Goal: Find specific fact: Find specific fact

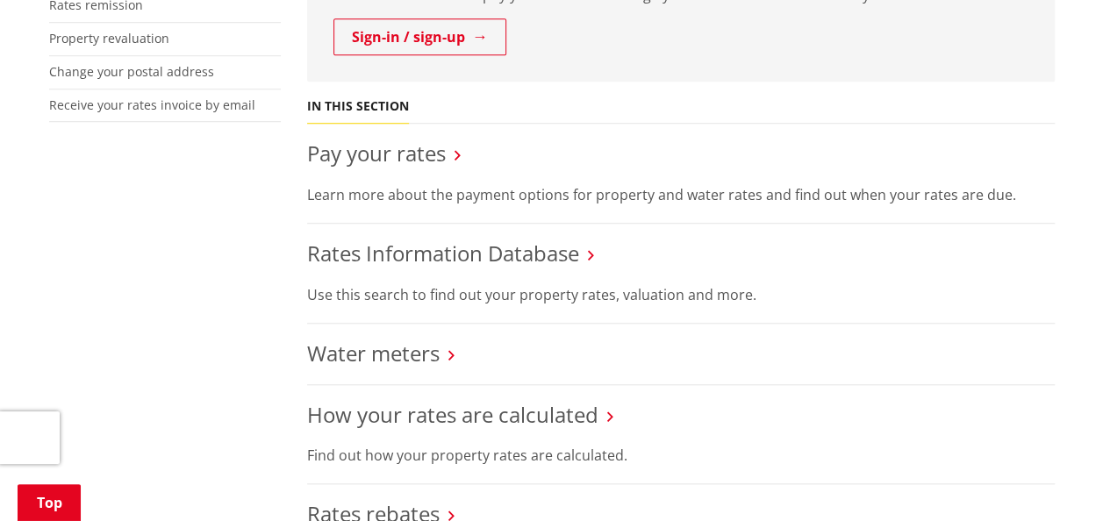
scroll to position [614, 0]
click at [458, 253] on link "Rates Information Database" at bounding box center [443, 253] width 272 height 29
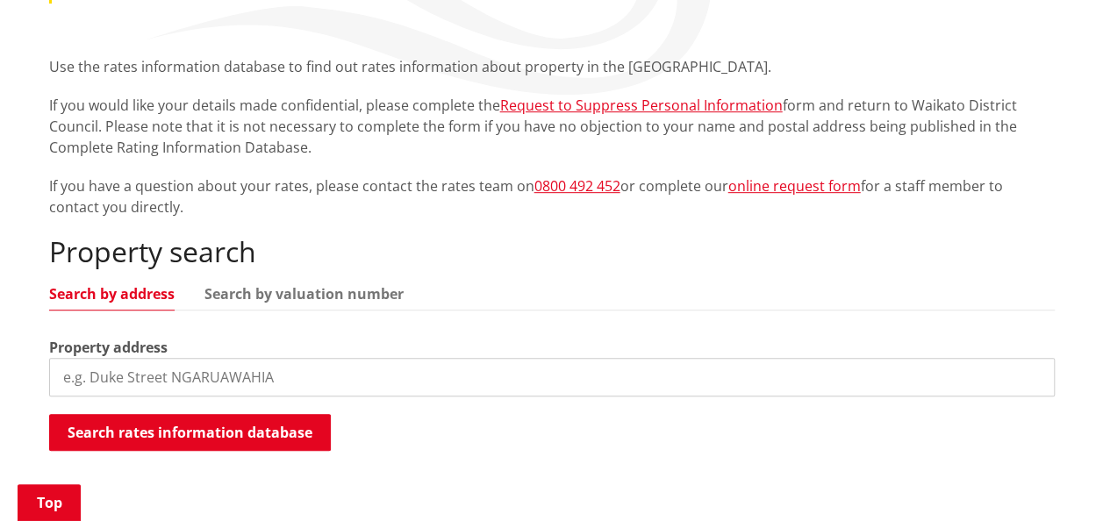
scroll to position [439, 0]
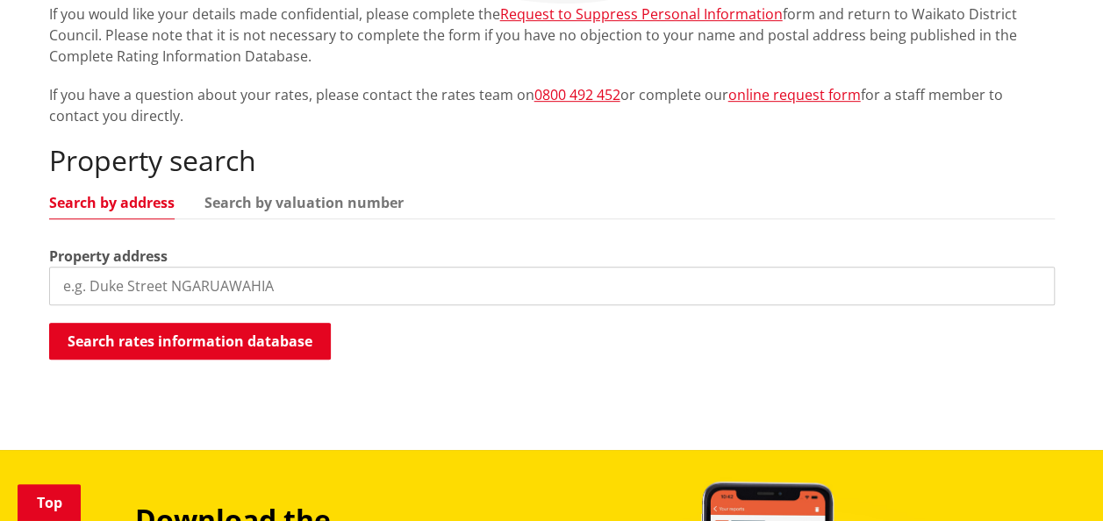
click at [161, 286] on input "search" at bounding box center [551, 286] width 1005 height 39
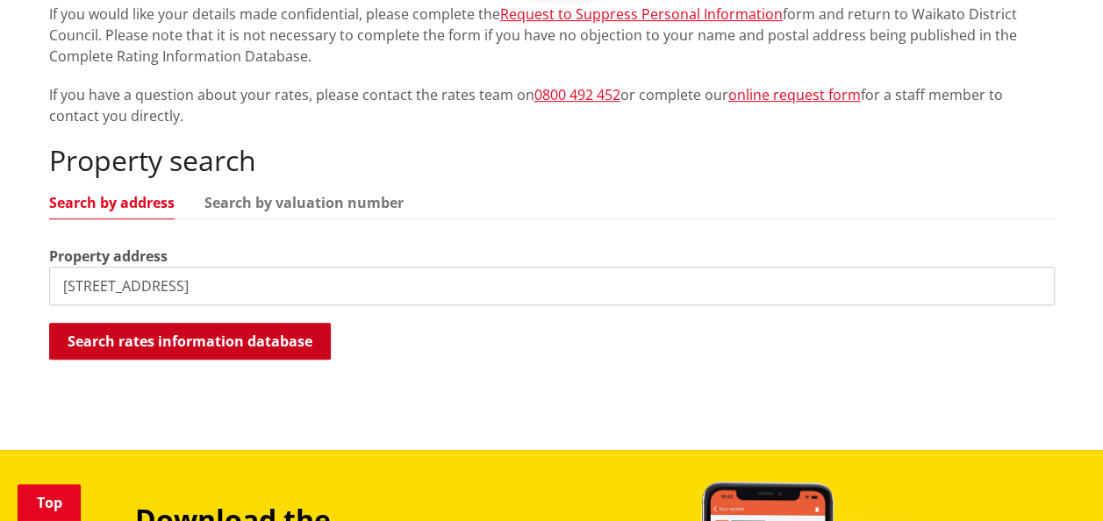
type input "[STREET_ADDRESS]"
click at [212, 340] on button "Search rates information database" at bounding box center [190, 341] width 282 height 37
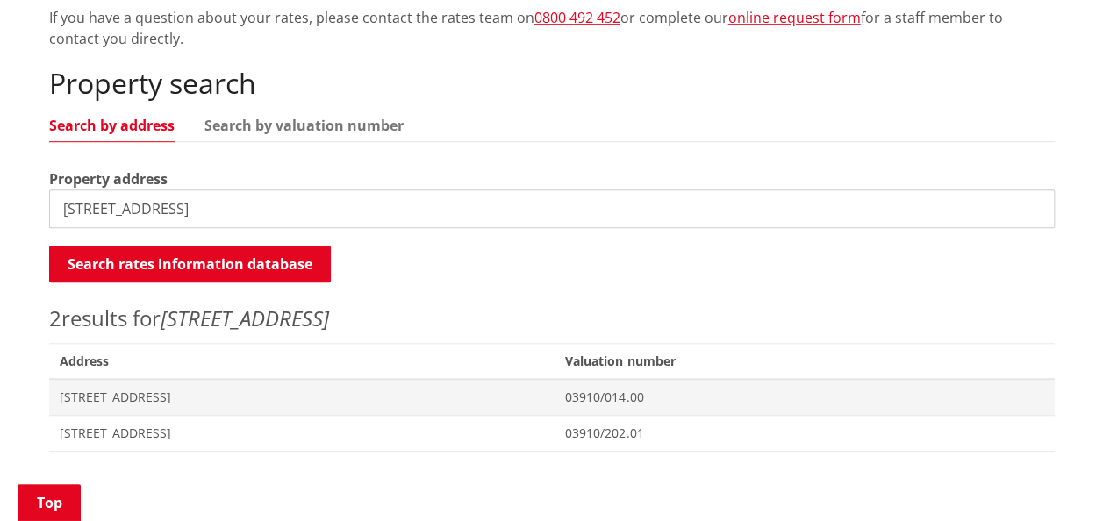
scroll to position [614, 0]
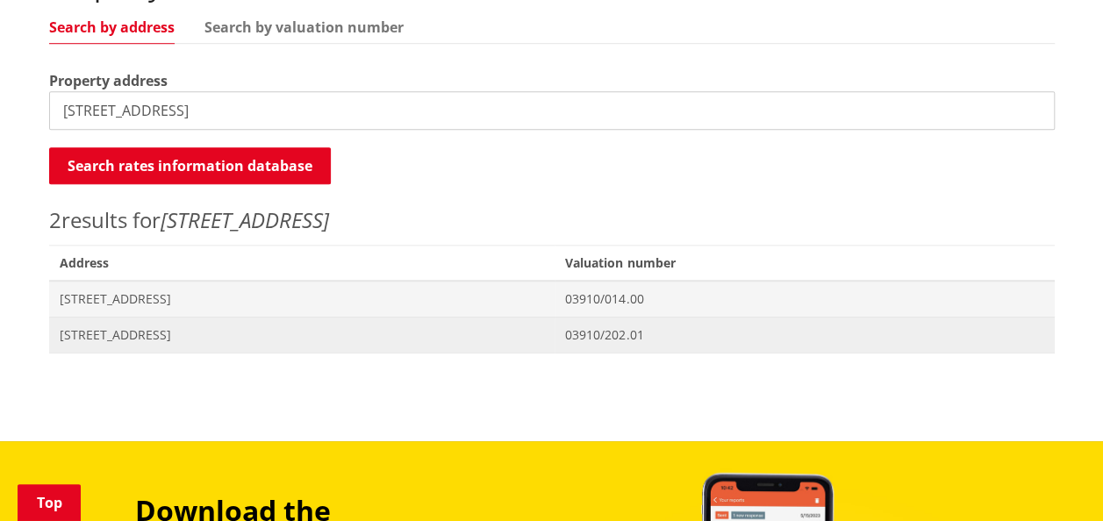
click at [109, 333] on span "[STREET_ADDRESS]" at bounding box center [302, 335] width 485 height 18
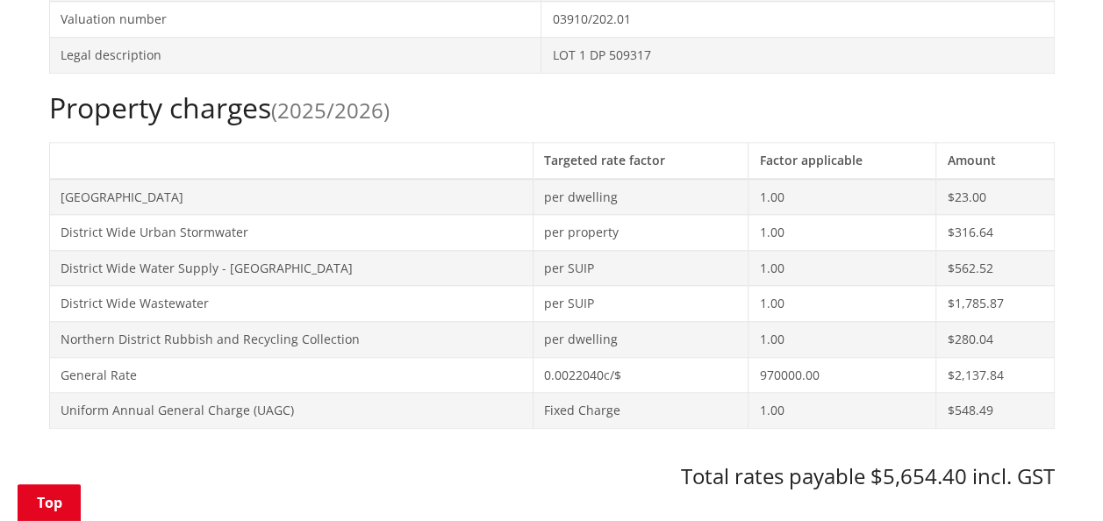
scroll to position [790, 0]
